Goal: Transaction & Acquisition: Purchase product/service

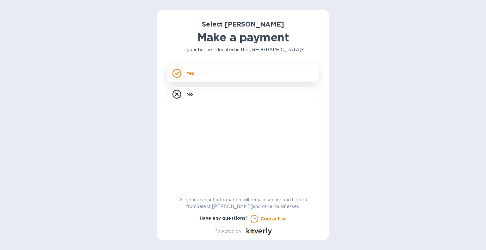
click at [203, 77] on div "Yes" at bounding box center [243, 74] width 152 height 18
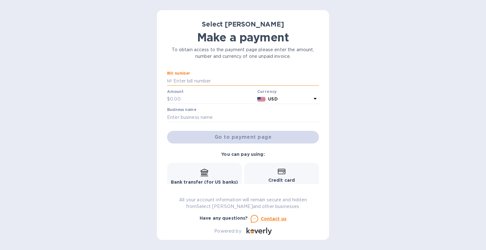
click at [193, 76] on input "text" at bounding box center [245, 80] width 147 height 9
drag, startPoint x: 231, startPoint y: 144, endPoint x: 217, endPoint y: 82, distance: 63.5
click at [217, 82] on input "SS-258606," at bounding box center [245, 80] width 147 height 9
type input "SS-258606, 261785, 262341, 263203 + credit"
click at [180, 99] on input "text" at bounding box center [212, 99] width 85 height 9
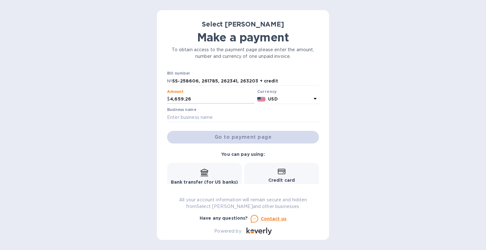
type input "4,659.26"
click at [216, 118] on input "text" at bounding box center [243, 117] width 152 height 9
type input "Vintage Elkhart Lake"
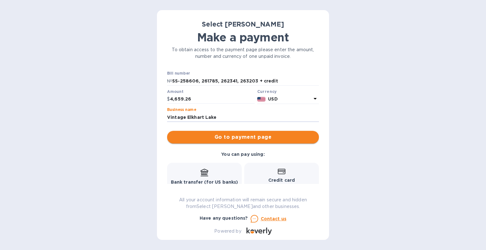
click at [266, 135] on span "Go to payment page" at bounding box center [243, 138] width 142 height 8
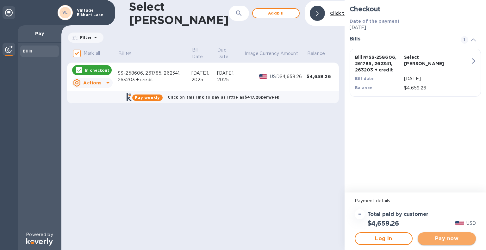
click at [441, 243] on button "Pay now" at bounding box center [447, 239] width 58 height 13
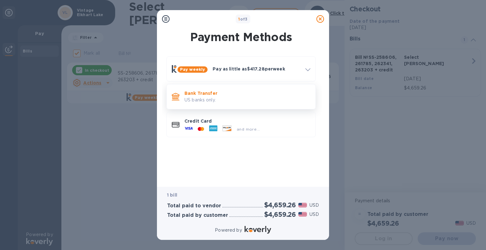
click at [227, 90] on div "Bank Transfer US banks only." at bounding box center [247, 97] width 131 height 18
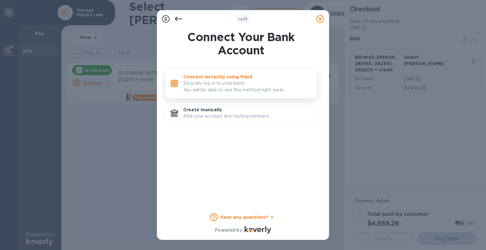
click at [227, 79] on p "Connect instantly using Plaid" at bounding box center [247, 77] width 128 height 6
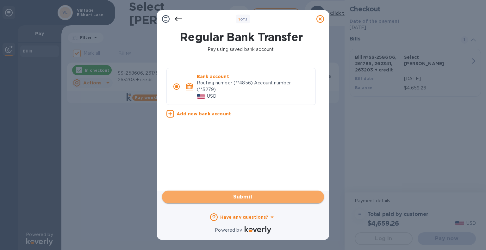
click at [250, 202] on button "Submit" at bounding box center [243, 197] width 162 height 13
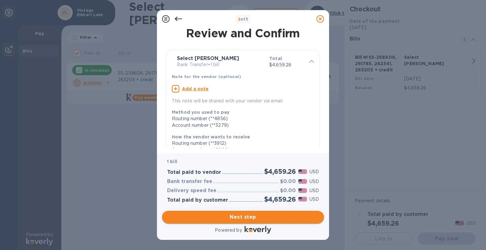
click at [246, 212] on button "Next step" at bounding box center [243, 217] width 162 height 13
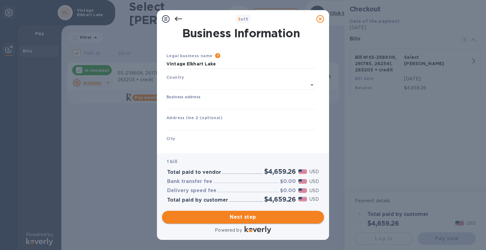
type input "[GEOGRAPHIC_DATA]"
click at [187, 102] on input "Business address" at bounding box center [240, 103] width 149 height 9
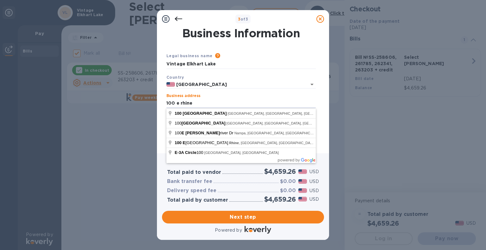
type input "[STREET_ADDRESS]"
type input "[GEOGRAPHIC_DATA]"
type input "WI"
type input "53020"
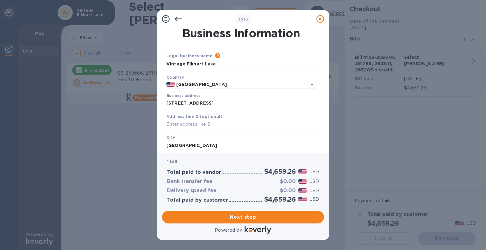
scroll to position [60, 0]
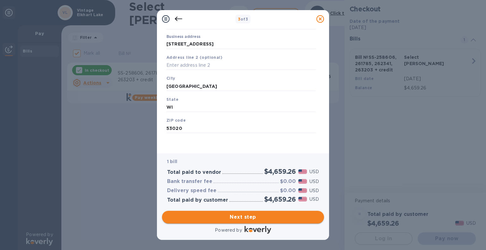
click at [254, 222] on button "Next step" at bounding box center [243, 217] width 162 height 13
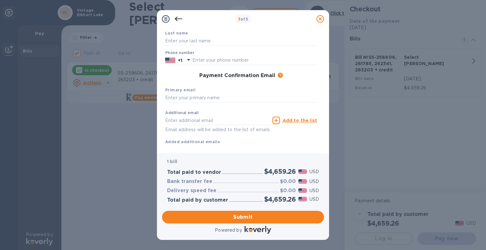
scroll to position [0, 0]
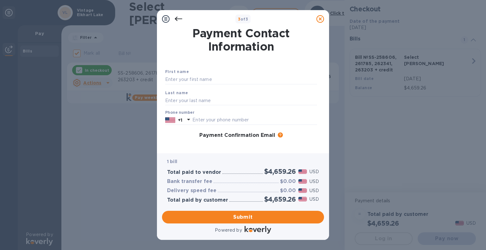
click at [196, 64] on div "First name Last name Phone number +1 Payment Confirmation Email The added email…" at bounding box center [241, 131] width 154 height 149
click at [208, 79] on input "text" at bounding box center [241, 79] width 152 height 9
type input "[PERSON_NAME]"
type input "9208764846"
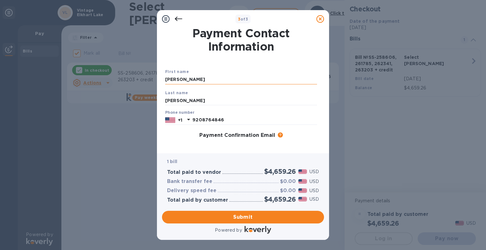
type input "[EMAIL_ADDRESS][DOMAIN_NAME]"
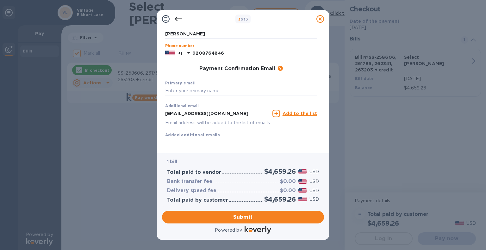
drag, startPoint x: 234, startPoint y: 47, endPoint x: 177, endPoint y: 48, distance: 57.9
click at [177, 49] on div "[PHONE_NUMBER]" at bounding box center [241, 53] width 152 height 9
type input "9209419281"
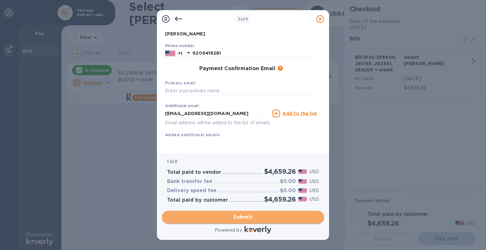
click at [259, 217] on span "Submit" at bounding box center [243, 218] width 152 height 8
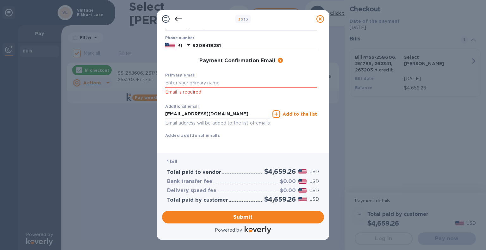
click p "Email is required"
click at [191, 84] on input "text" at bounding box center [241, 82] width 152 height 9
drag, startPoint x: 254, startPoint y: 116, endPoint x: 147, endPoint y: 124, distance: 107.6
click at [147, 124] on div "3 of 3 Payment Contact Information First name [PERSON_NAME] First name is a req…" at bounding box center [243, 125] width 486 height 250
click at [209, 80] on input "text" at bounding box center [241, 82] width 152 height 9
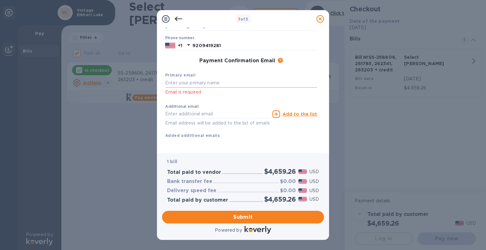
paste input "[EMAIL_ADDRESS][DOMAIN_NAME]"
type input "[EMAIL_ADDRESS][DOMAIN_NAME]"
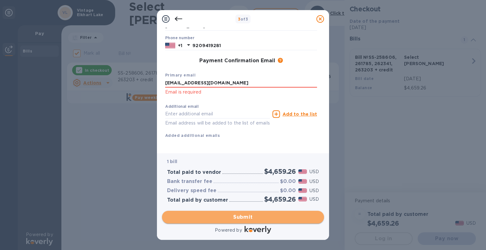
click at [250, 218] on span "Submit" at bounding box center [243, 218] width 152 height 8
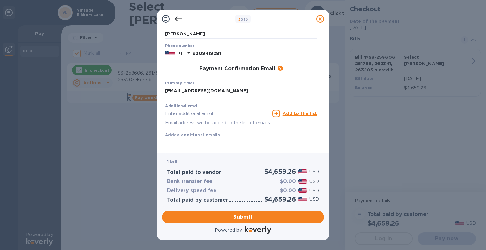
scroll to position [0, 0]
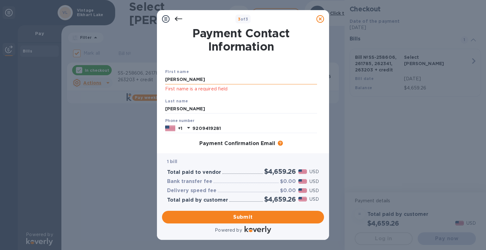
click at [203, 78] on input "[PERSON_NAME]" at bounding box center [241, 79] width 152 height 9
type input "[PERSON_NAME]"
click at [253, 216] on span "Submit" at bounding box center [243, 218] width 152 height 8
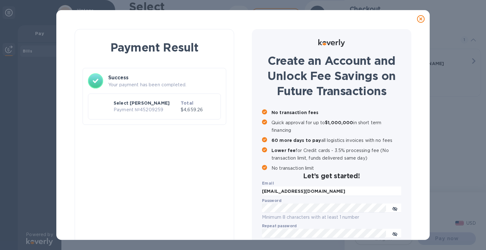
checkbox input "false"
